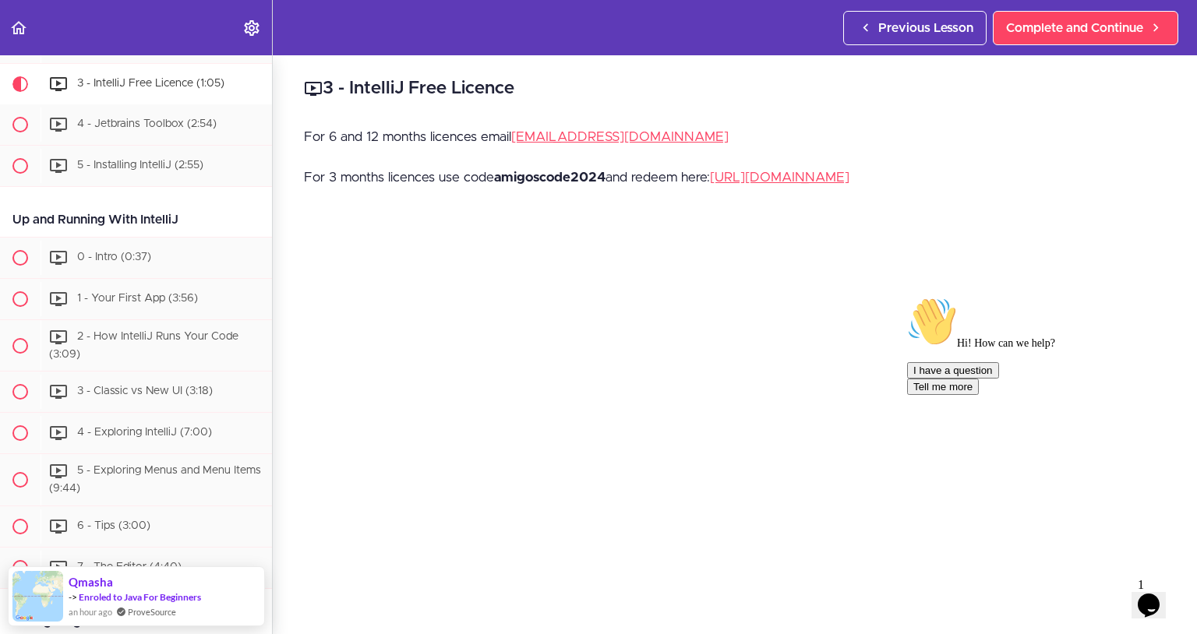
click at [563, 181] on strong "amigoscode2024" at bounding box center [549, 177] width 111 height 13
copy strong "amigoscode2024"
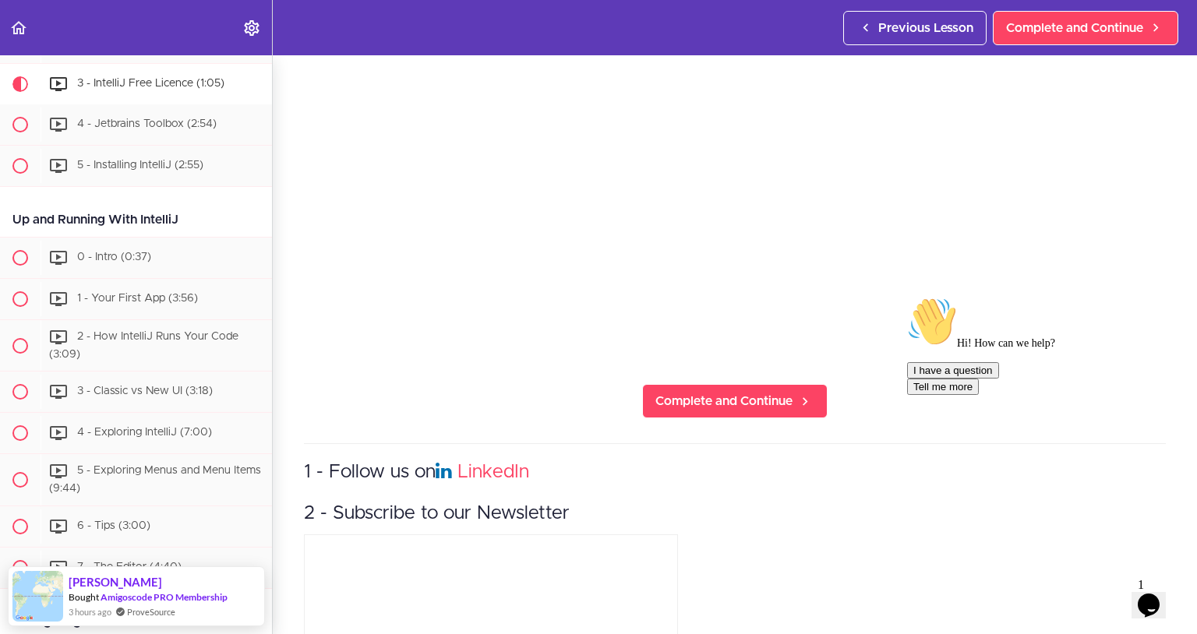
scroll to position [376, 0]
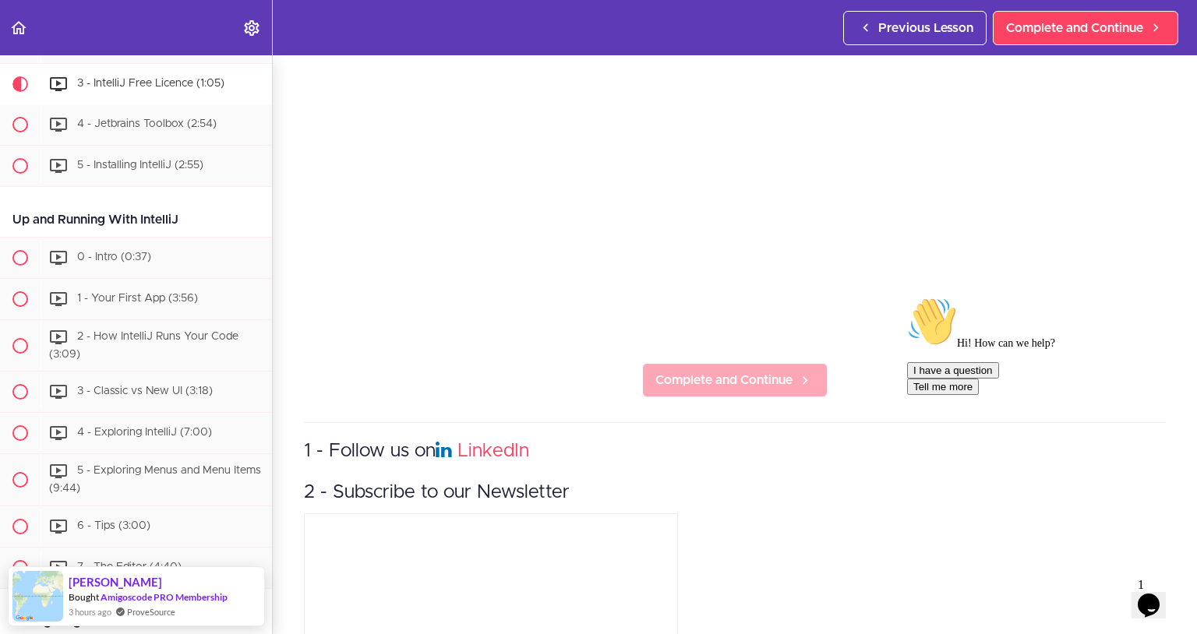
click at [760, 374] on span "Complete and Continue" at bounding box center [723, 380] width 137 height 19
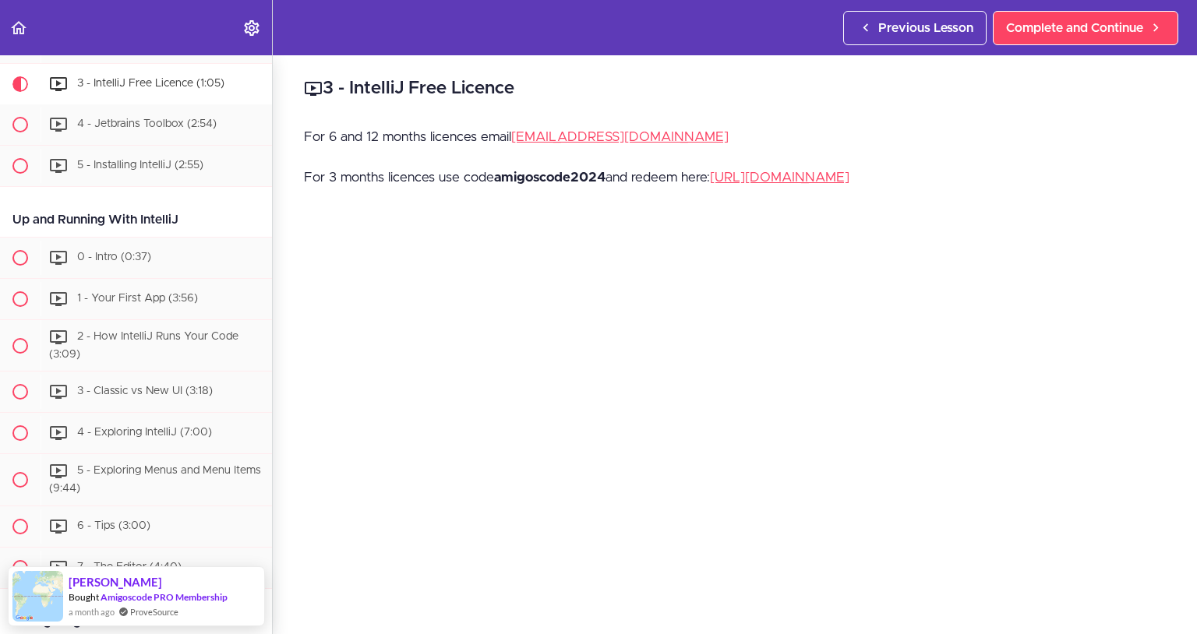
click at [556, 178] on strong "amigoscode2024" at bounding box center [549, 177] width 111 height 13
copy strong "amigoscode2024"
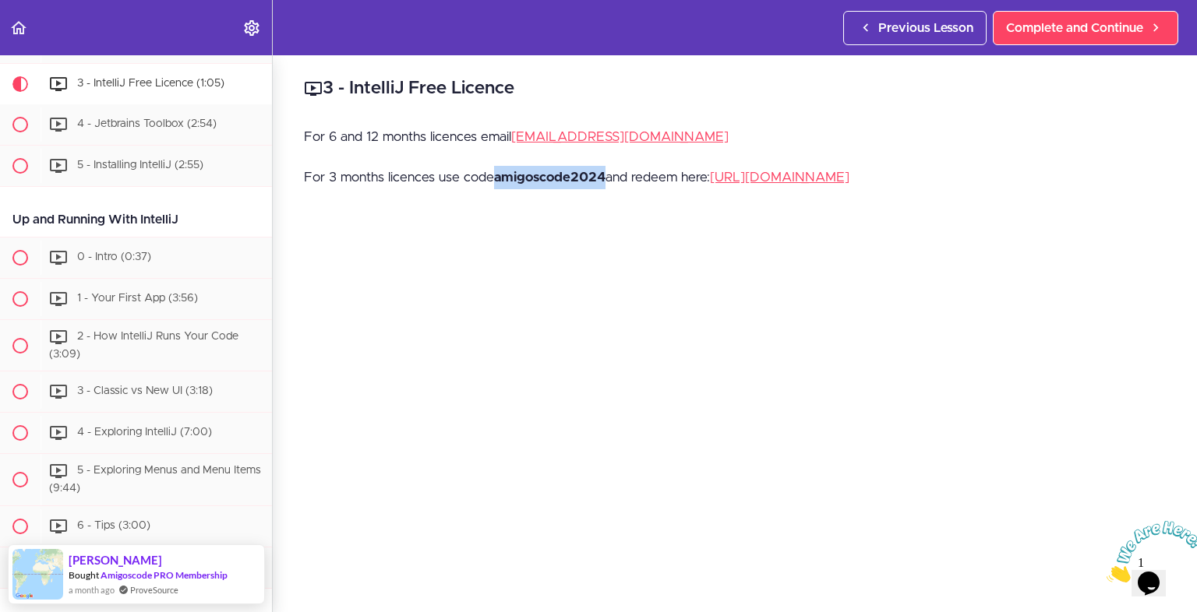
click at [1107, 203] on div "For 6 and 12 months licences email [EMAIL_ADDRESS][DOMAIN_NAME] For 3 months li…" at bounding box center [735, 165] width 862 height 81
